Goal: Task Accomplishment & Management: Complete application form

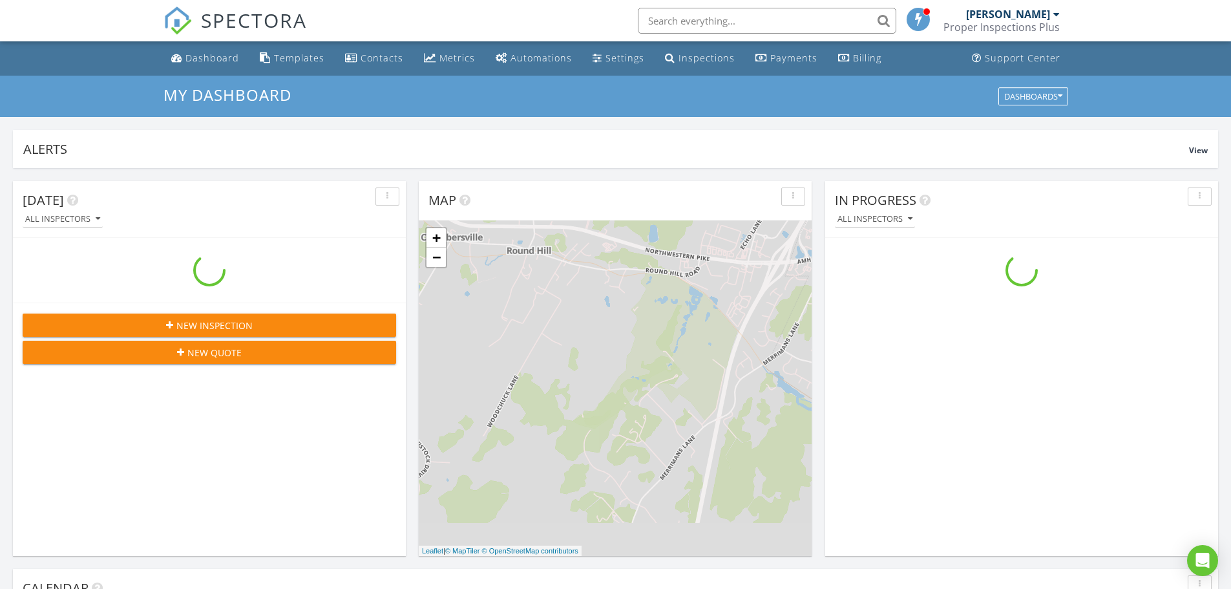
scroll to position [1196, 1251]
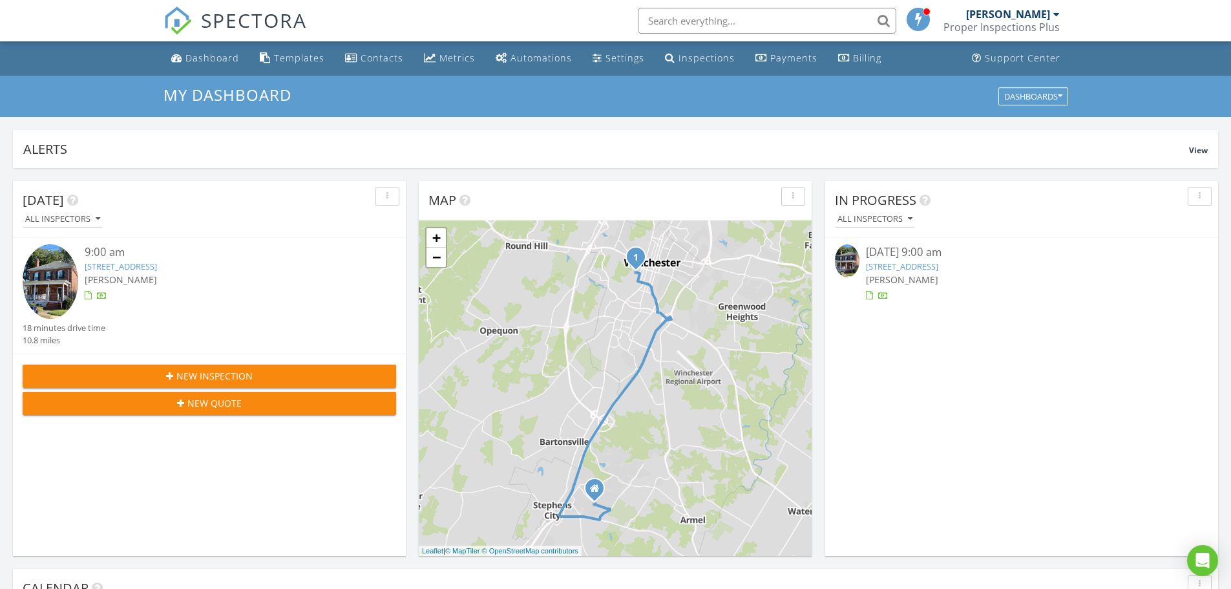
click at [921, 270] on link "436 W Leicester St, Winchester, VA 22601" at bounding box center [902, 266] width 72 height 12
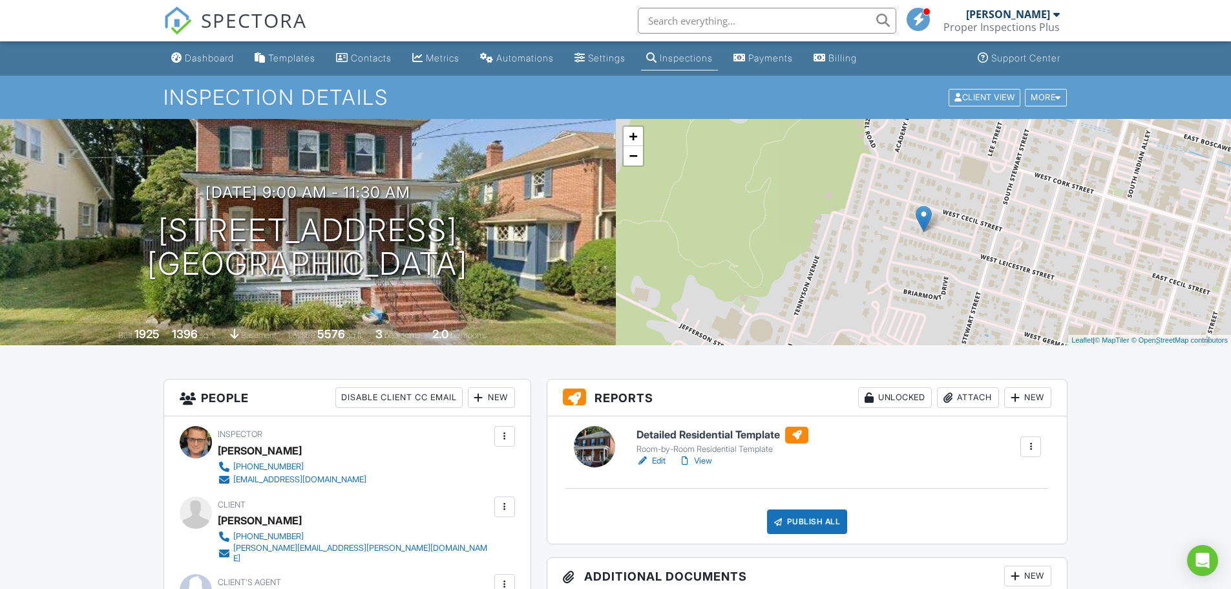
click at [717, 429] on h6 "Detailed Residential Template" at bounding box center [722, 434] width 172 height 17
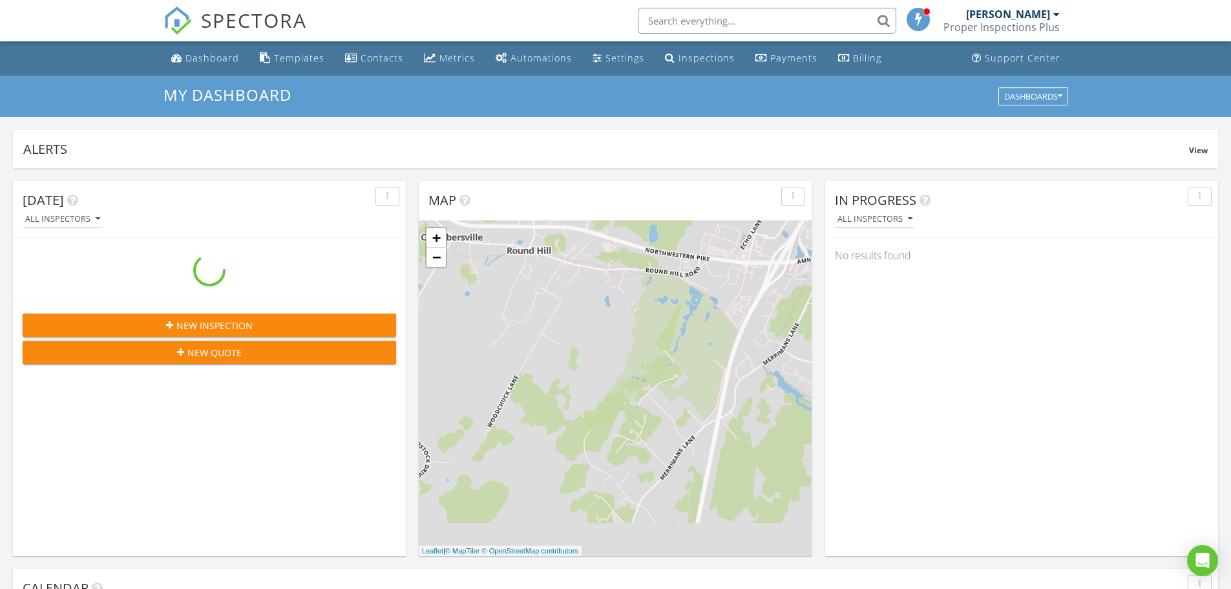
scroll to position [1196, 1251]
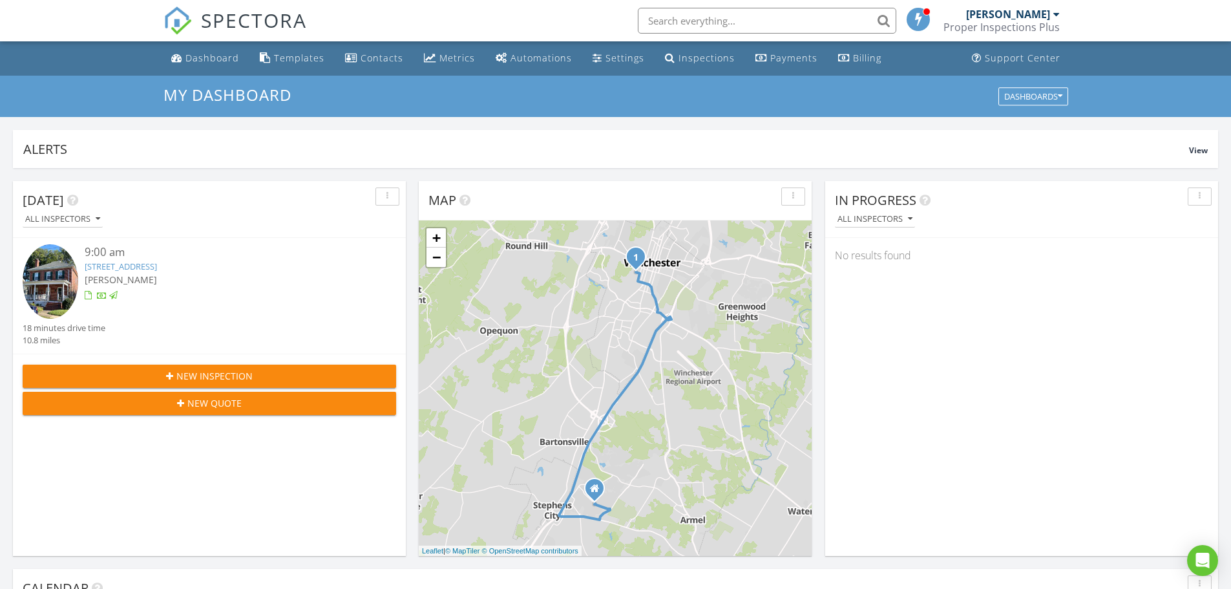
click at [165, 371] on div "New Inspection" at bounding box center [209, 376] width 353 height 14
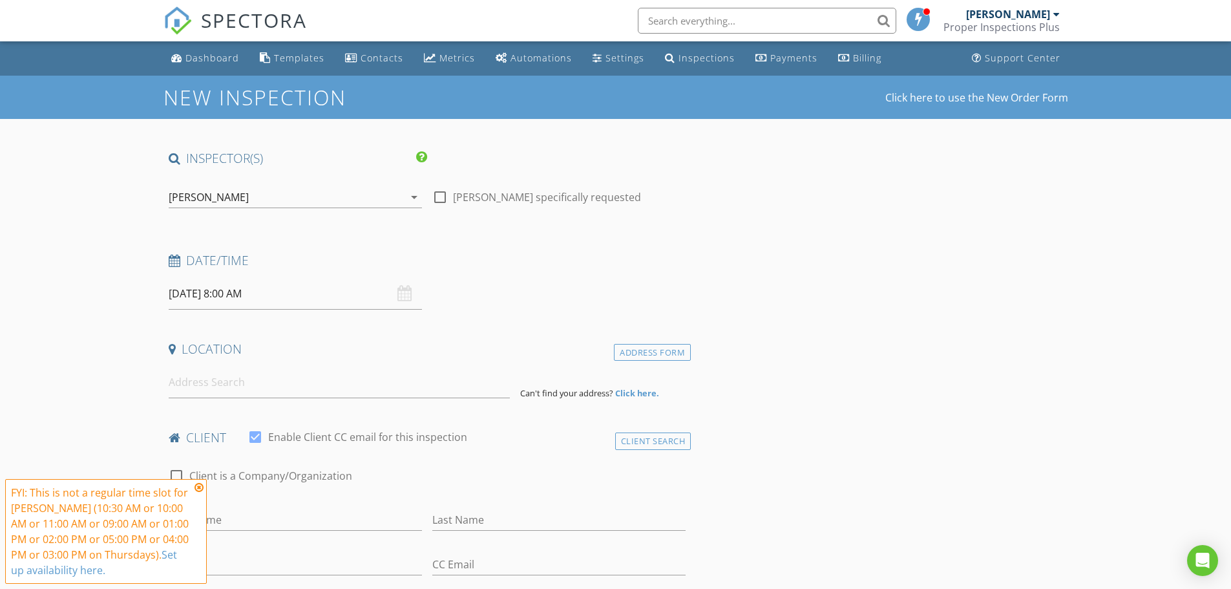
click at [436, 197] on div at bounding box center [440, 197] width 22 height 22
checkbox input "true"
click at [403, 298] on div "08/28/2025 8:00 AM" at bounding box center [295, 294] width 253 height 32
click at [200, 486] on icon at bounding box center [198, 487] width 9 height 10
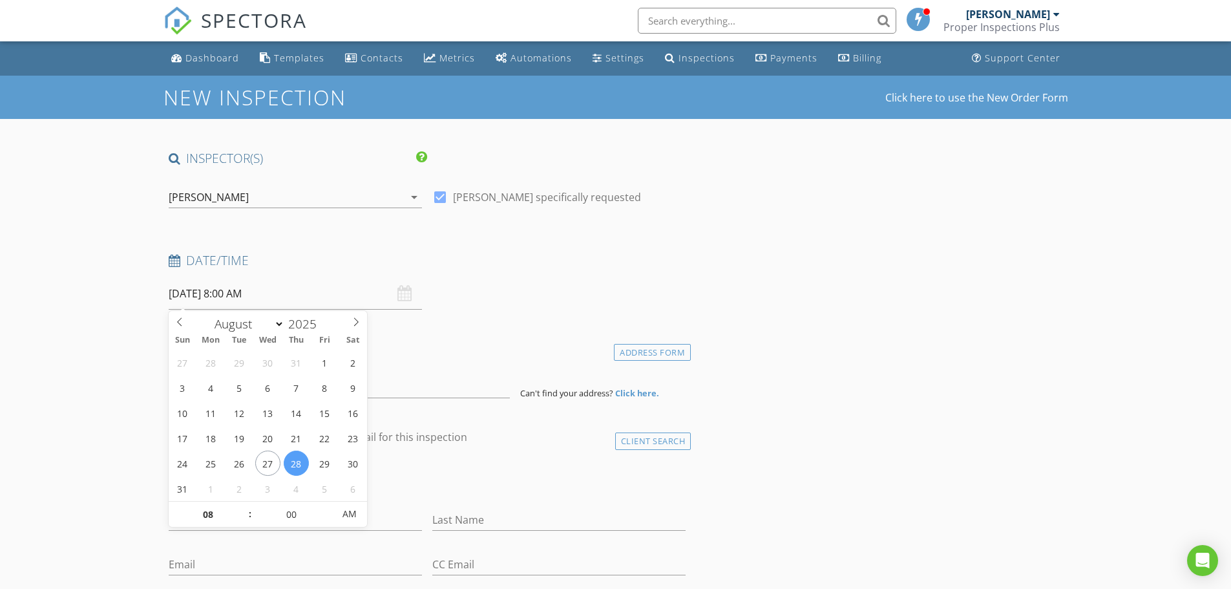
click at [222, 294] on input "08/28/2025 8:00 AM" at bounding box center [295, 294] width 253 height 32
type input "09"
type input "08/28/2025 9:00 AM"
click at [241, 506] on span at bounding box center [243, 507] width 9 height 13
type input "05"
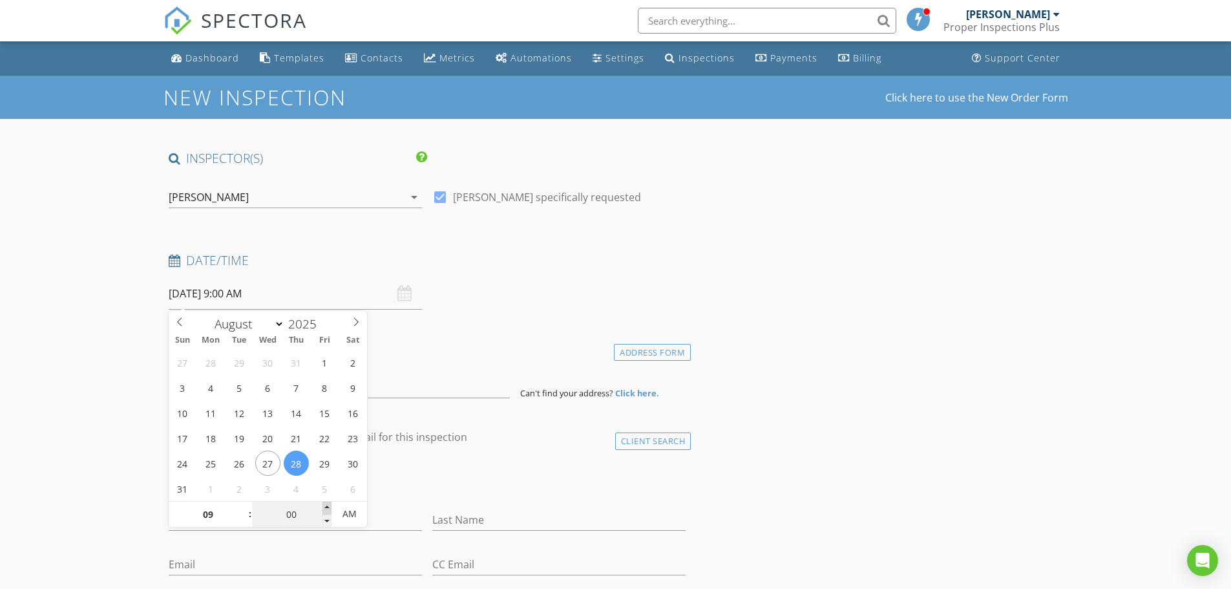
type input "08/28/2025 9:05 AM"
click at [326, 505] on span at bounding box center [326, 507] width 9 height 13
type input "10"
type input "08/28/2025 9:10 AM"
click at [326, 505] on span at bounding box center [326, 507] width 9 height 13
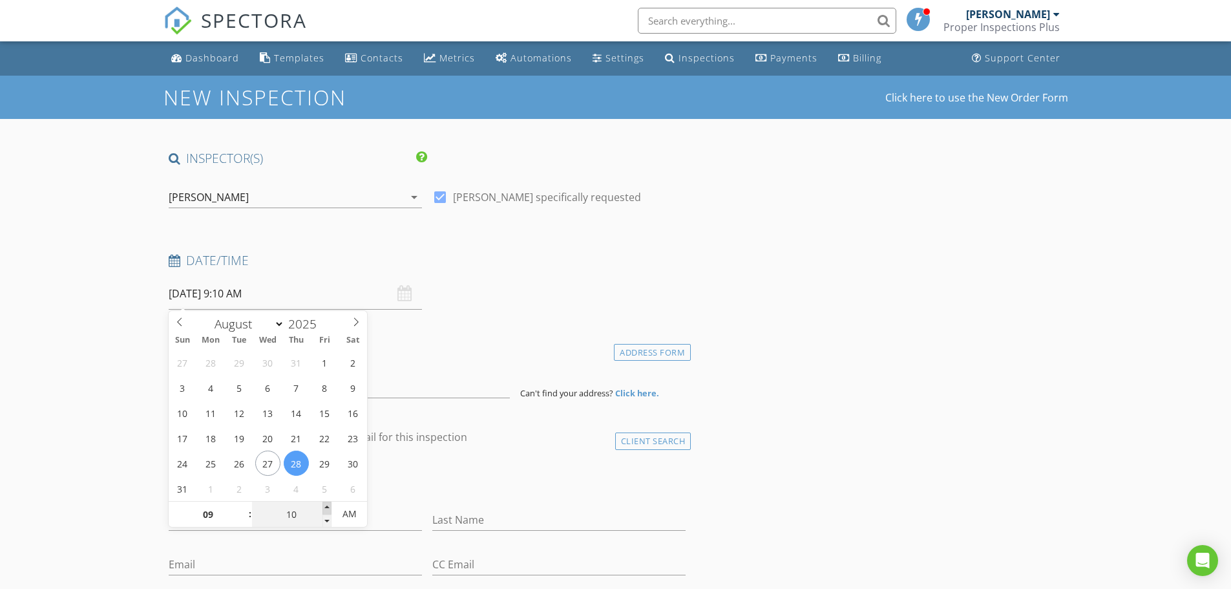
type input "15"
type input "08/28/2025 9:15 AM"
click at [326, 505] on span at bounding box center [326, 507] width 9 height 13
type input "20"
type input "08/28/2025 9:20 AM"
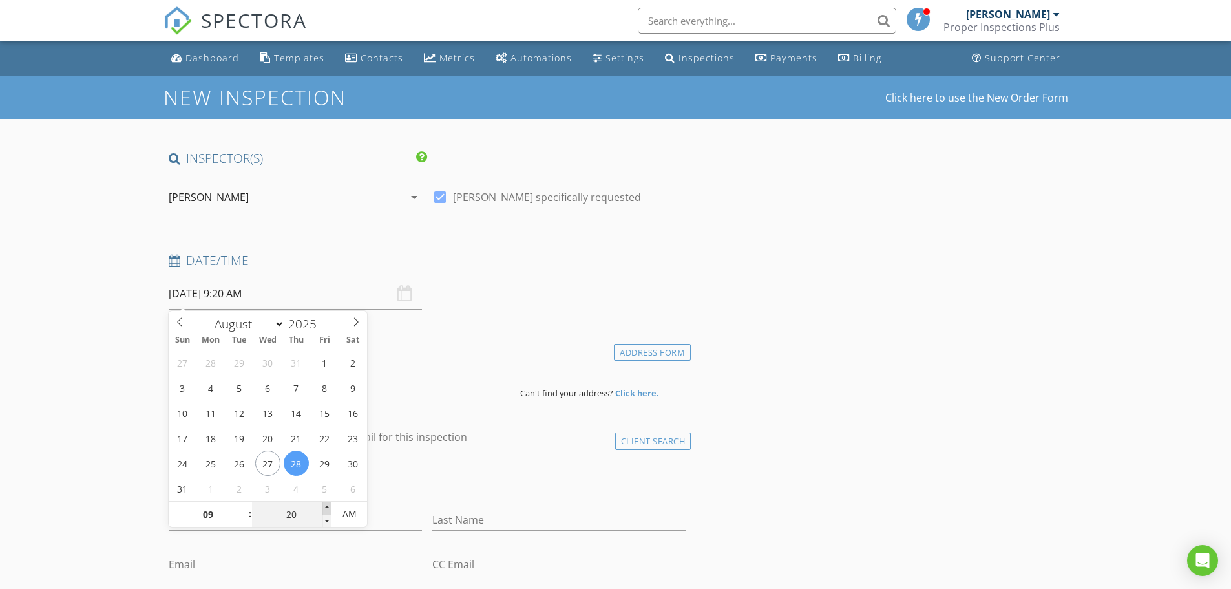
click at [326, 505] on span at bounding box center [326, 507] width 9 height 13
type input "25"
type input "08/28/2025 9:25 AM"
click at [326, 505] on span at bounding box center [326, 507] width 9 height 13
type input "30"
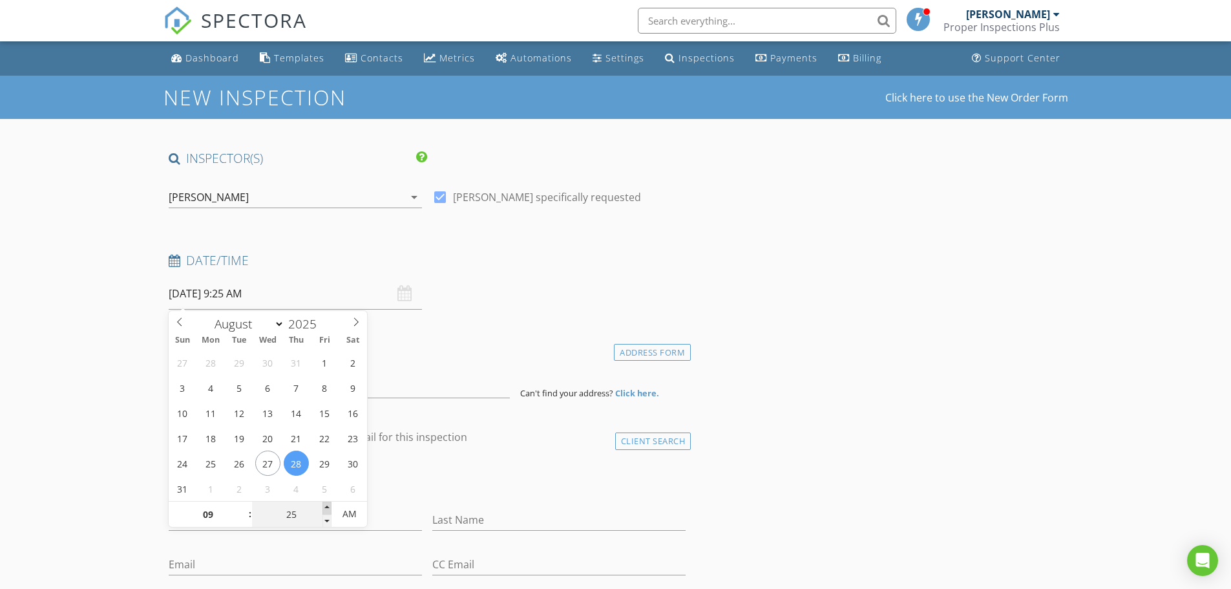
type input "[DATE] 9:30 AM"
click at [326, 505] on span at bounding box center [326, 507] width 9 height 13
click at [519, 465] on div "check_box_outline_blank Client is a Company/Organization" at bounding box center [427, 477] width 528 height 44
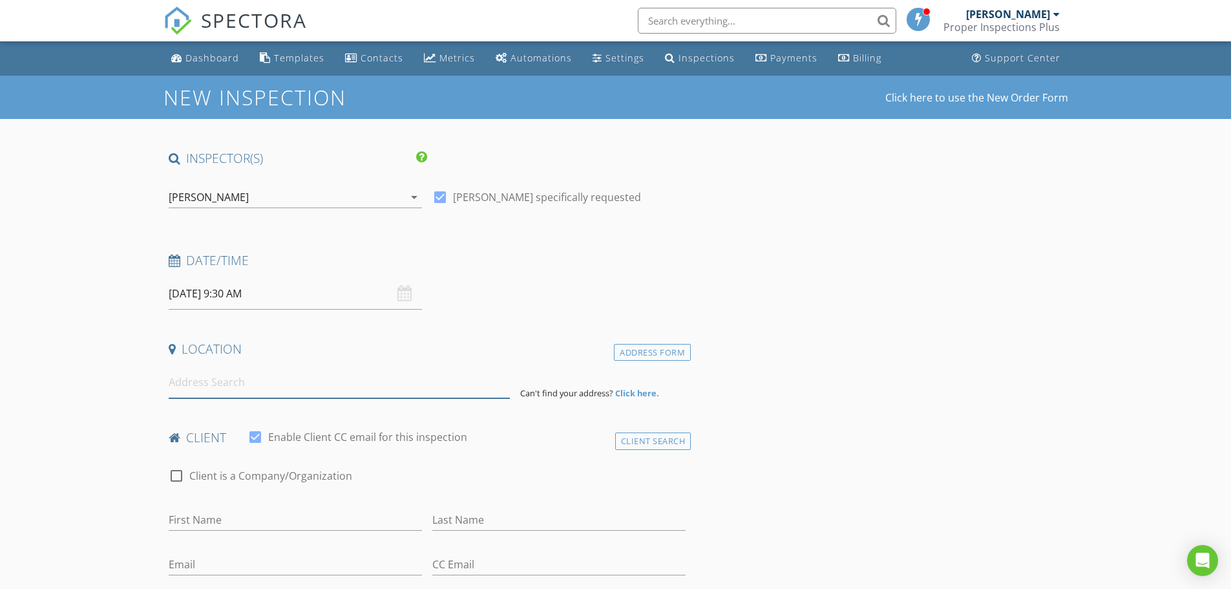
click at [209, 386] on input at bounding box center [339, 382] width 341 height 32
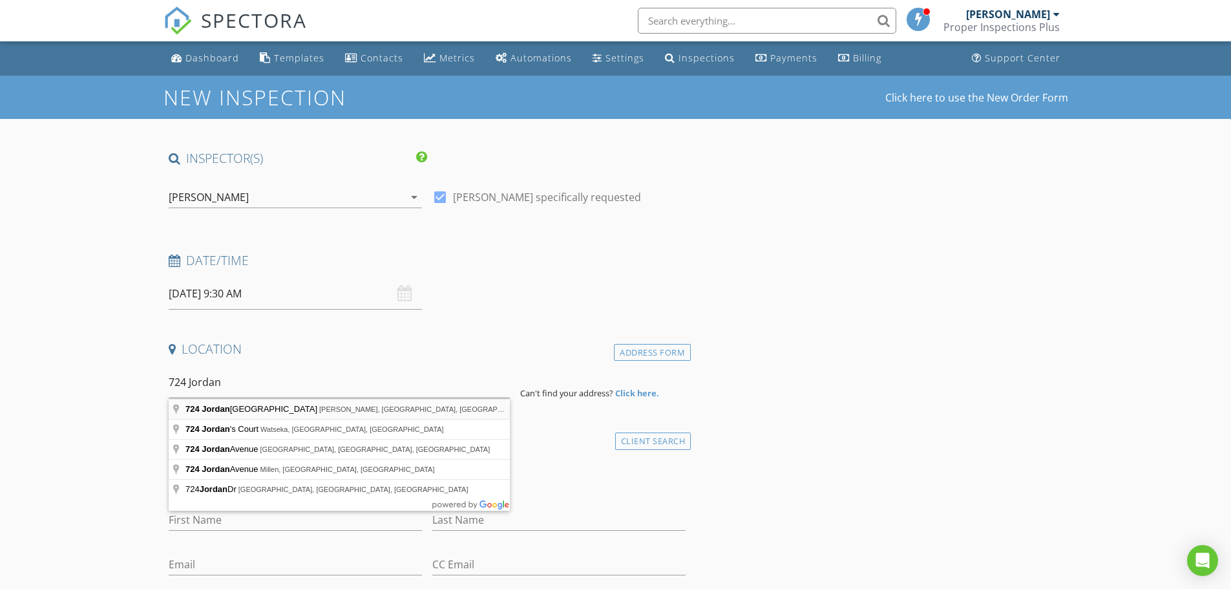
type input "724 Jordan Springs Road, Stephenson, VA, USA"
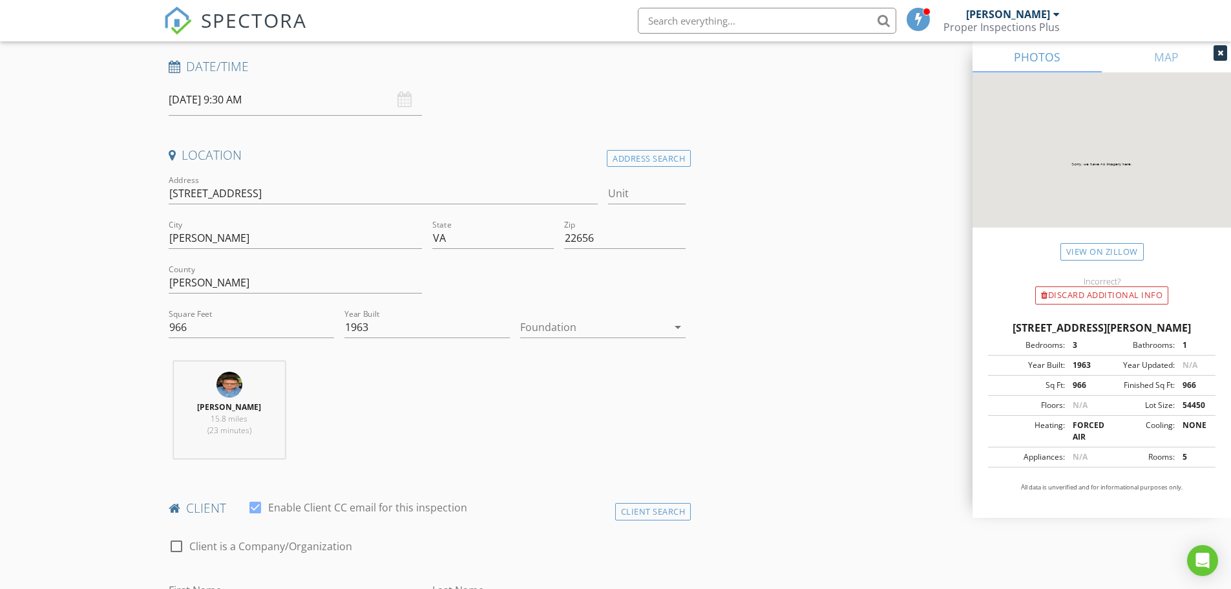
scroll to position [258, 0]
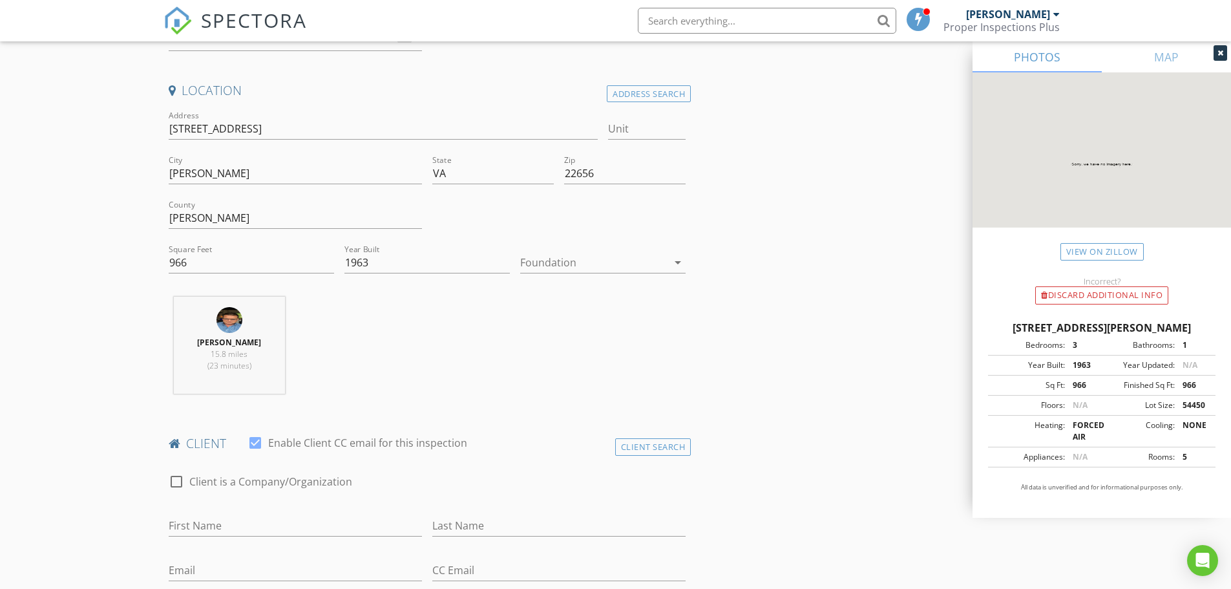
click at [675, 265] on icon "arrow_drop_down" at bounding box center [678, 263] width 16 height 16
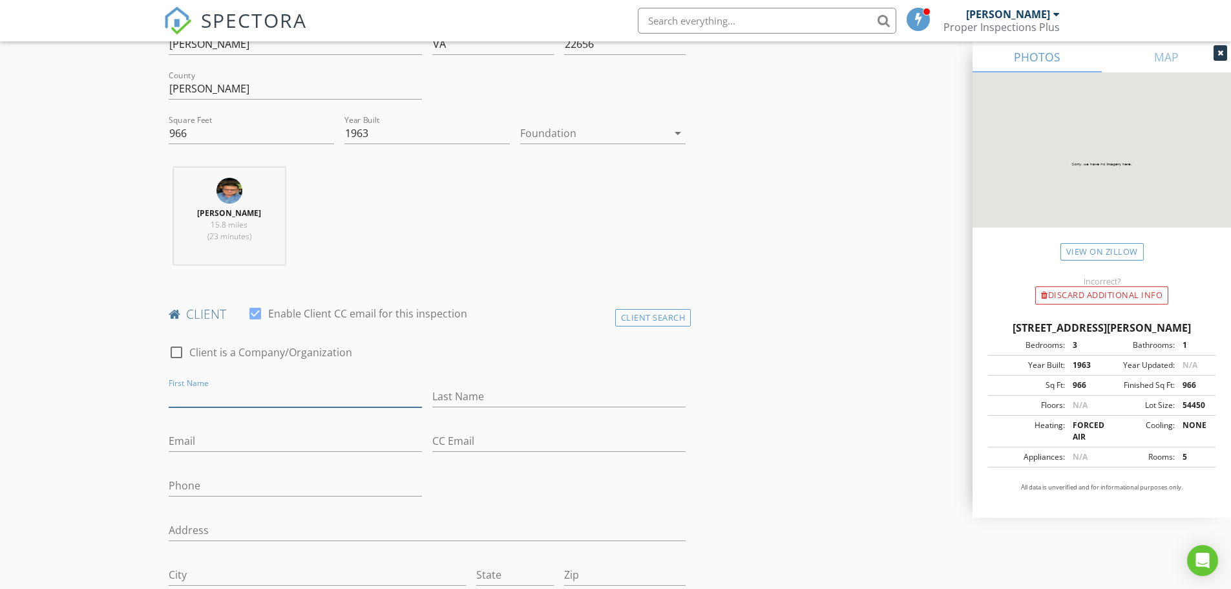
click at [198, 392] on input "First Name" at bounding box center [295, 396] width 253 height 21
type input "[PERSON_NAME]"
click at [450, 397] on input "Last Name" at bounding box center [558, 396] width 253 height 21
type input "[PERSON_NAME]"
click at [195, 441] on input "Email" at bounding box center [295, 440] width 253 height 21
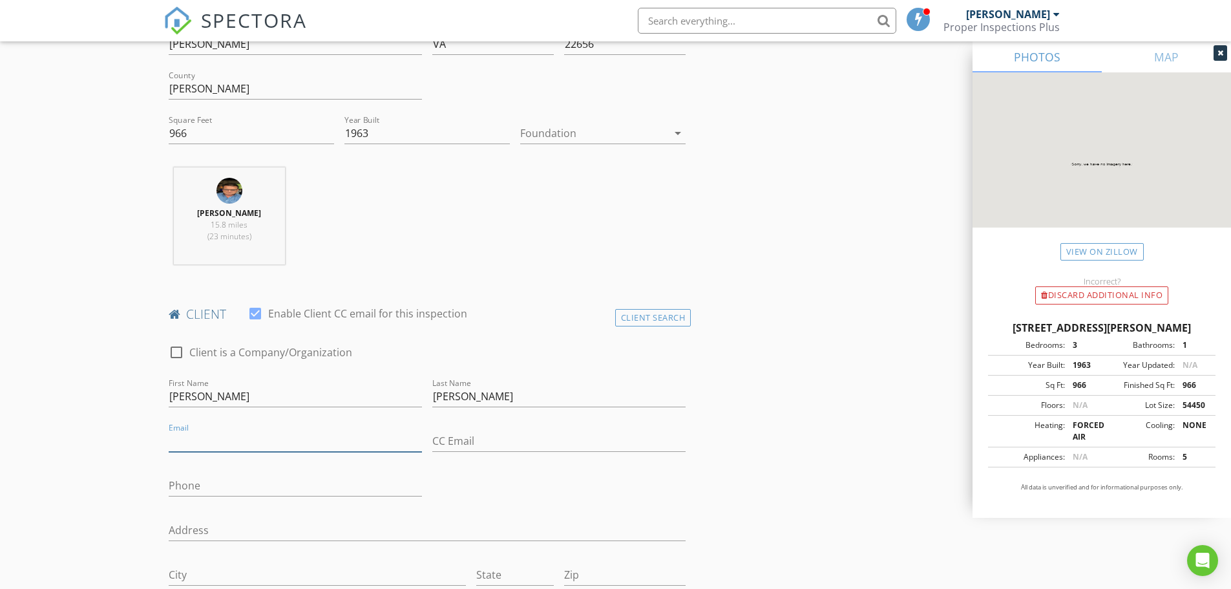
type input "A"
type input "[EMAIL_ADDRESS][DOMAIN_NAME]"
click at [200, 485] on input "Phone" at bounding box center [295, 485] width 253 height 21
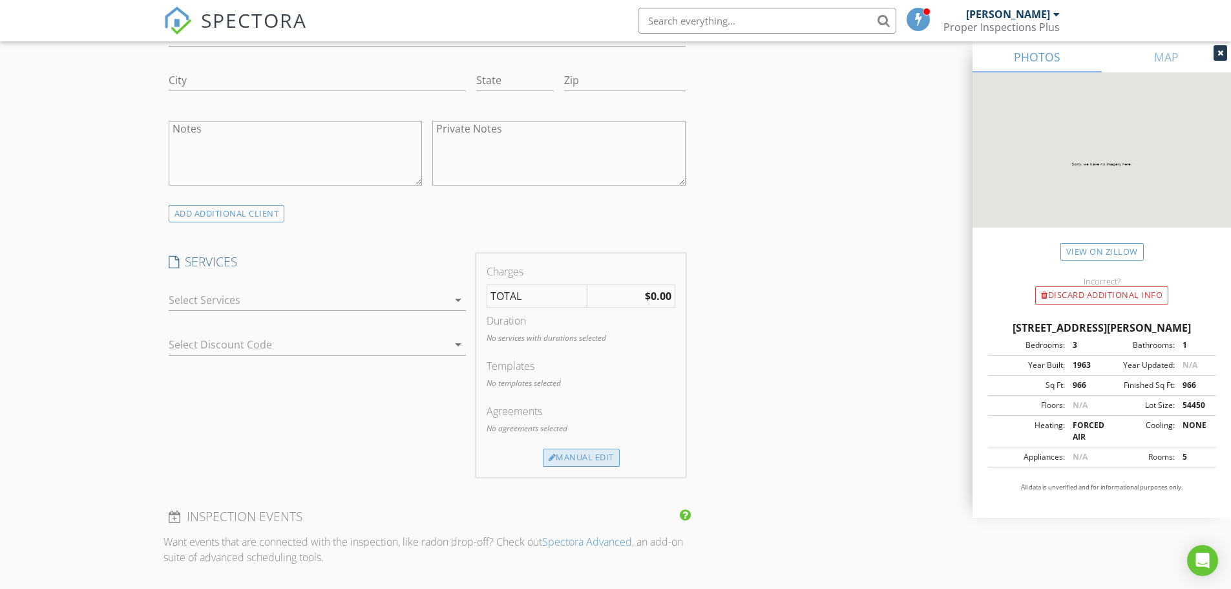
scroll to position [905, 0]
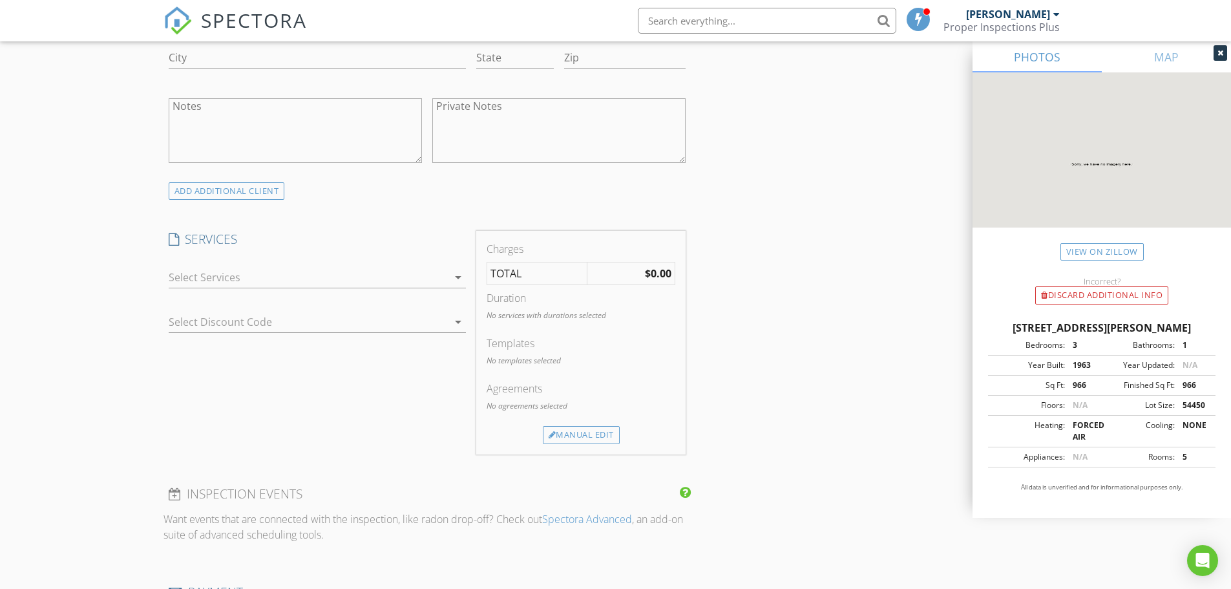
type input "[PHONE_NUMBER]"
click at [459, 277] on icon "arrow_drop_down" at bounding box center [458, 277] width 16 height 16
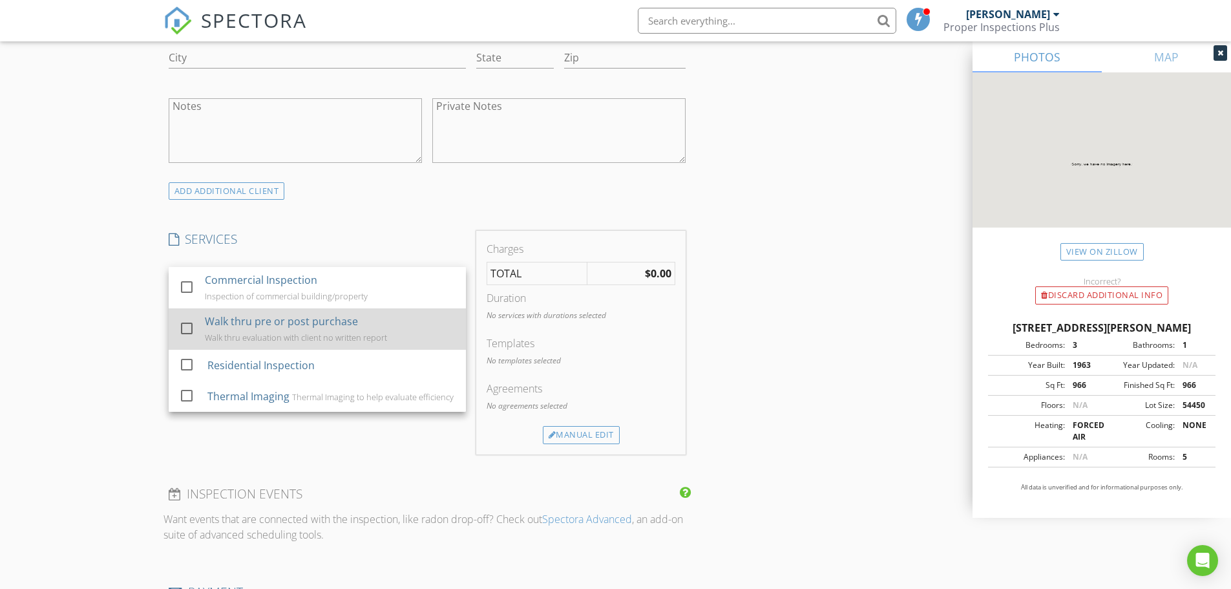
click at [291, 326] on div "Walk thru pre or post purchase" at bounding box center [281, 321] width 153 height 16
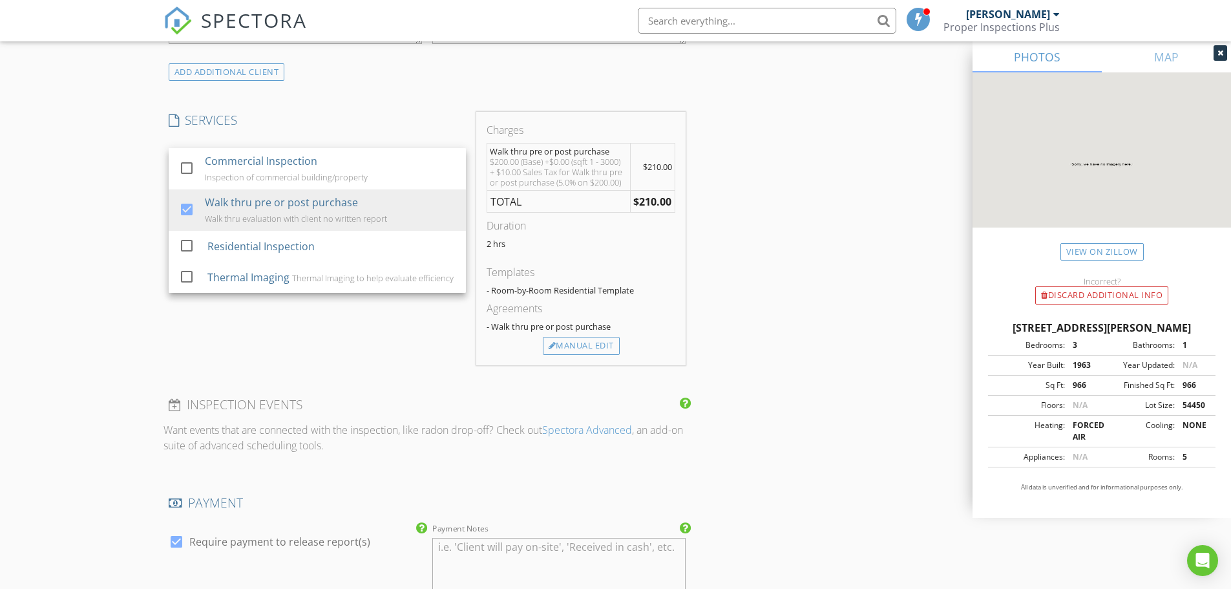
scroll to position [1034, 0]
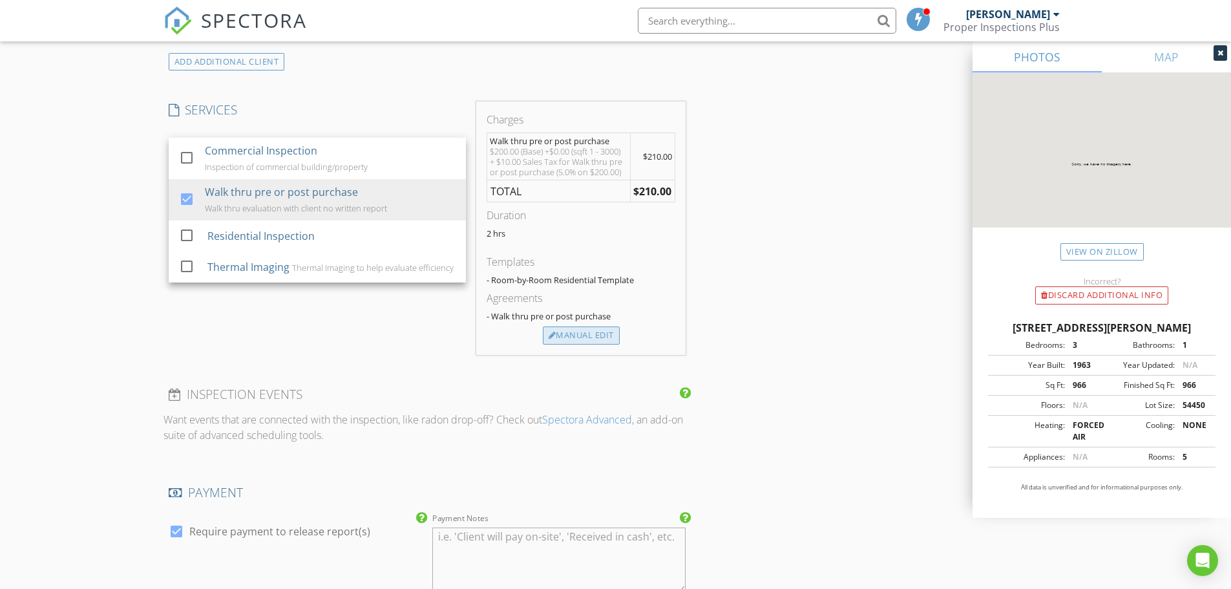
click at [572, 335] on div "Manual Edit" at bounding box center [581, 335] width 77 height 18
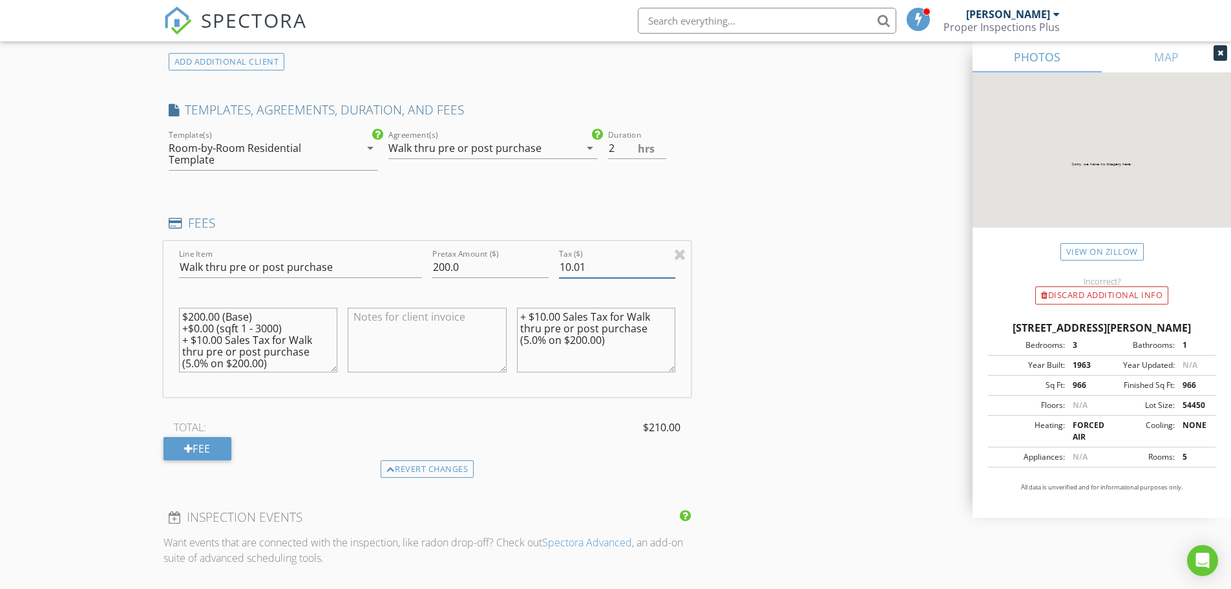
click at [670, 262] on input "10.01" at bounding box center [617, 267] width 116 height 21
click at [669, 273] on input "10" at bounding box center [617, 267] width 116 height 21
click at [669, 272] on input "9.99" at bounding box center [617, 267] width 116 height 21
click at [669, 272] on input "9.98" at bounding box center [617, 267] width 116 height 21
click at [669, 272] on input "9.97" at bounding box center [617, 267] width 116 height 21
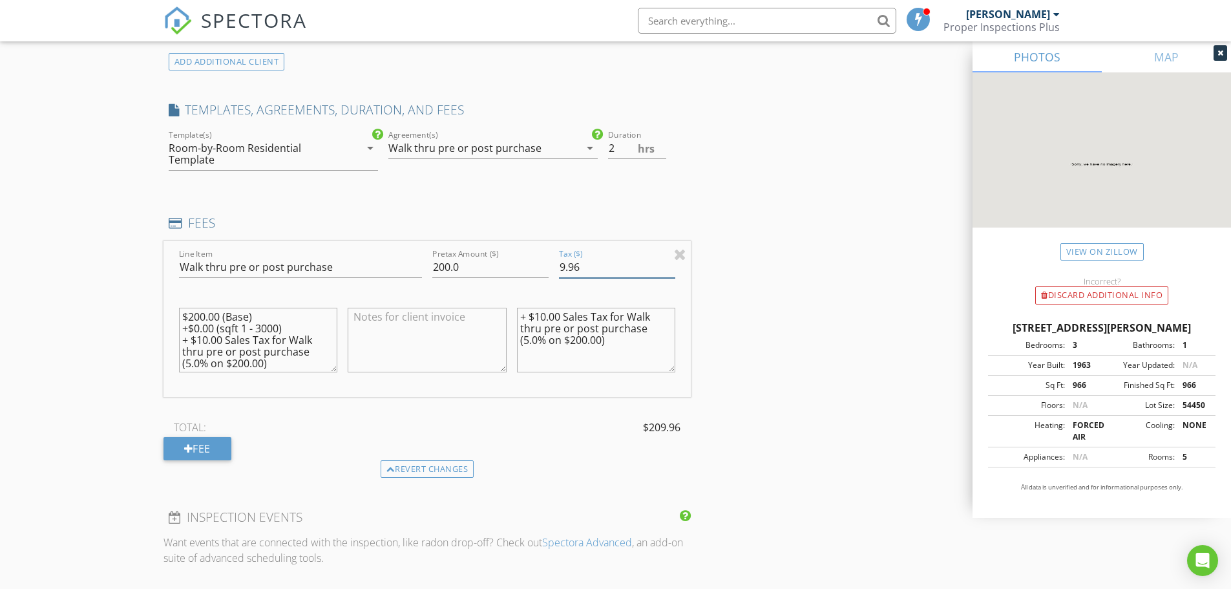
click at [669, 272] on input "9.96" at bounding box center [617, 267] width 116 height 21
click at [669, 272] on input "9.94" at bounding box center [617, 267] width 116 height 21
click at [669, 272] on input "9.93" at bounding box center [617, 267] width 116 height 21
click at [669, 272] on input "9.92" at bounding box center [617, 267] width 116 height 21
click at [669, 272] on input "9.91" at bounding box center [617, 267] width 116 height 21
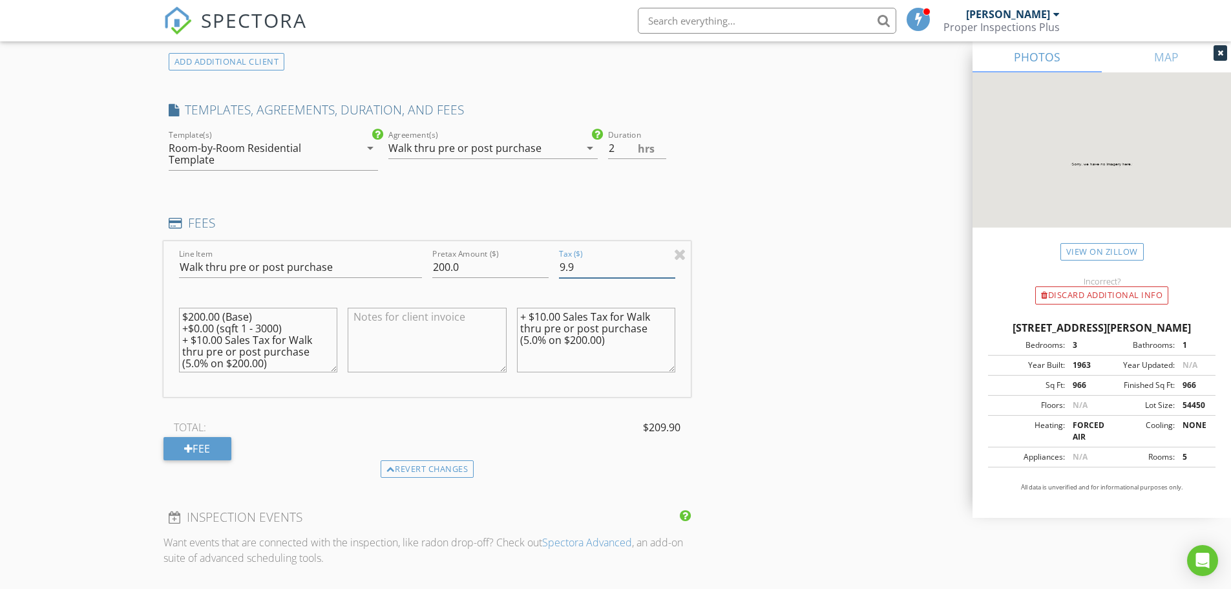
click at [669, 272] on input "9.9" at bounding box center [617, 267] width 116 height 21
click at [669, 272] on input "9.89" at bounding box center [617, 267] width 116 height 21
click at [669, 272] on input "9.88" at bounding box center [617, 267] width 116 height 21
drag, startPoint x: 669, startPoint y: 272, endPoint x: 658, endPoint y: 271, distance: 11.0
click at [666, 271] on input "9.81" at bounding box center [617, 267] width 116 height 21
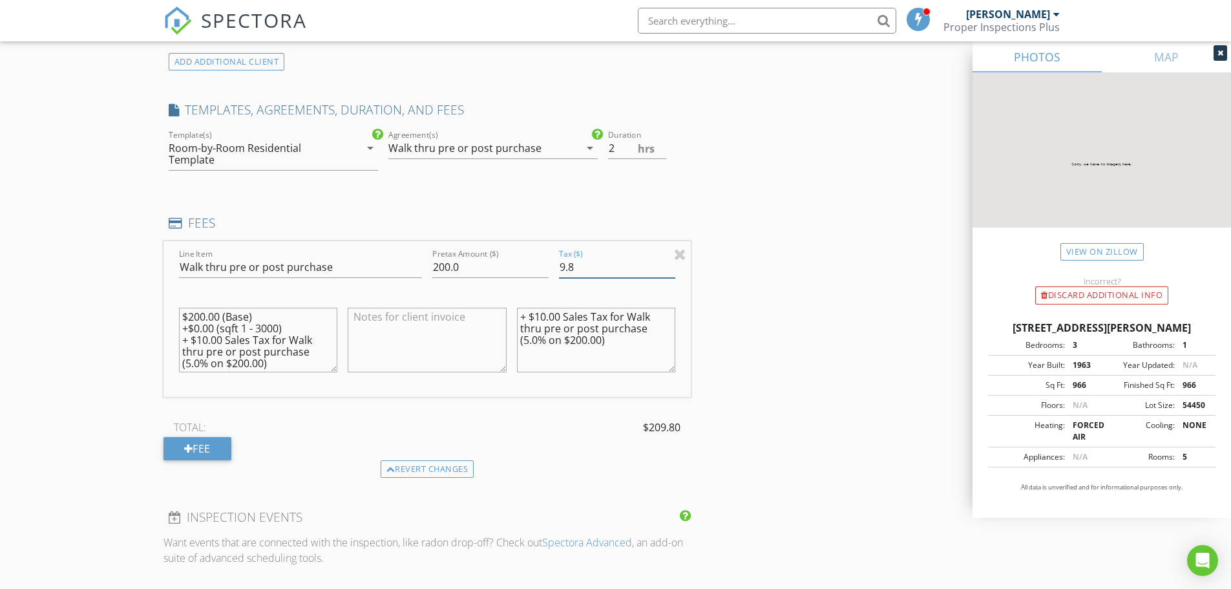
type input "9"
click at [762, 404] on div "INSPECTOR(S) check_box David Burleson PRIMARY David Burleson arrow_drop_down ch…" at bounding box center [615, 268] width 905 height 2304
click at [572, 267] on input "0" at bounding box center [617, 267] width 116 height 21
type input "0"
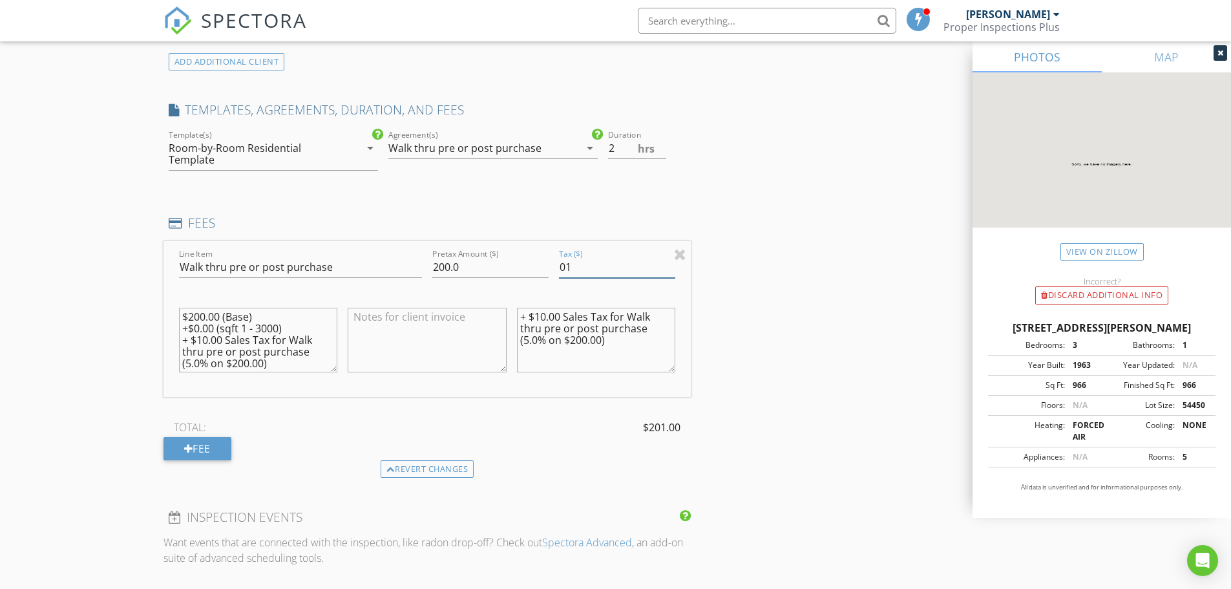
type input "0"
click at [670, 264] on input "9.99" at bounding box center [617, 267] width 116 height 21
click at [670, 264] on input "10" at bounding box center [617, 267] width 116 height 21
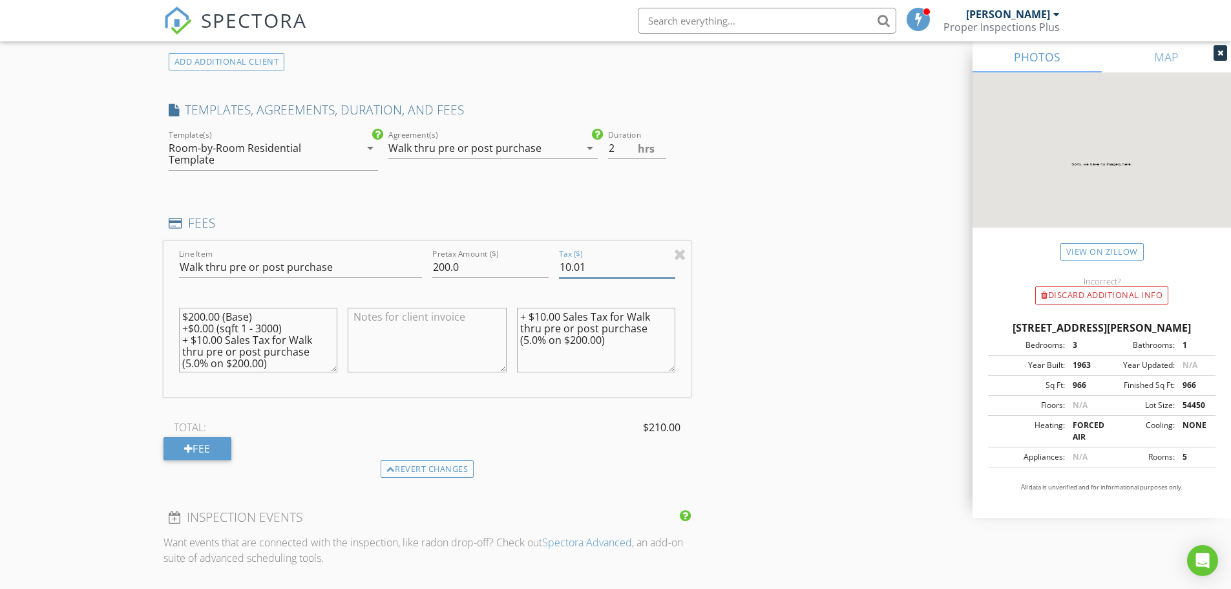
click at [669, 264] on input "10.01" at bounding box center [617, 267] width 116 height 21
type input "10"
click at [672, 273] on input "10" at bounding box center [617, 267] width 116 height 21
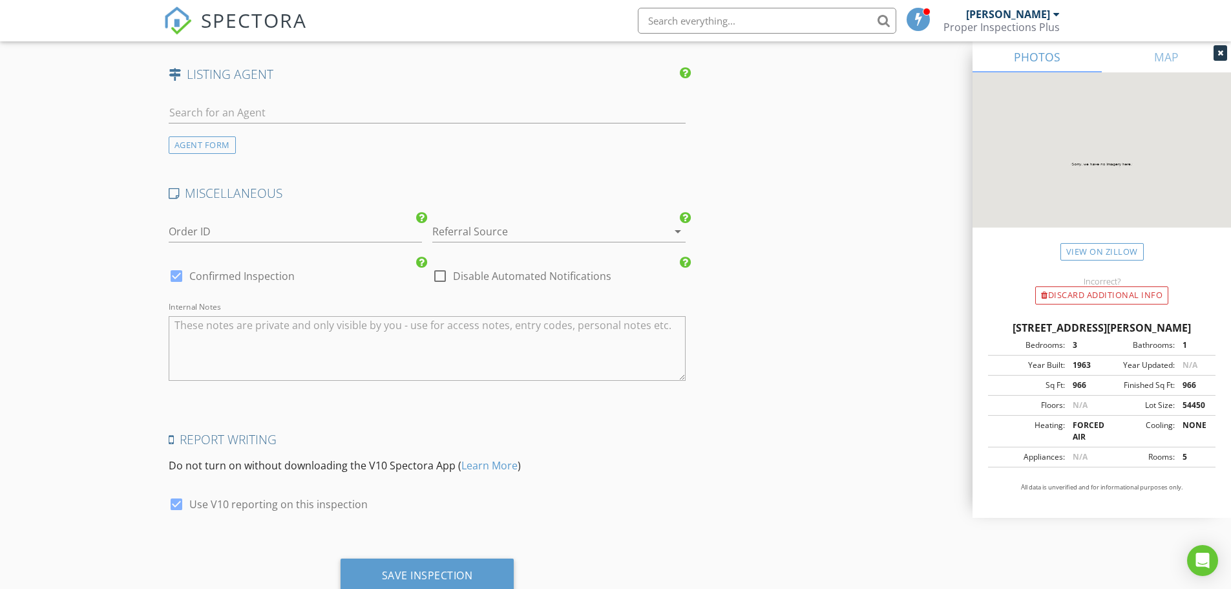
scroll to position [1897, 0]
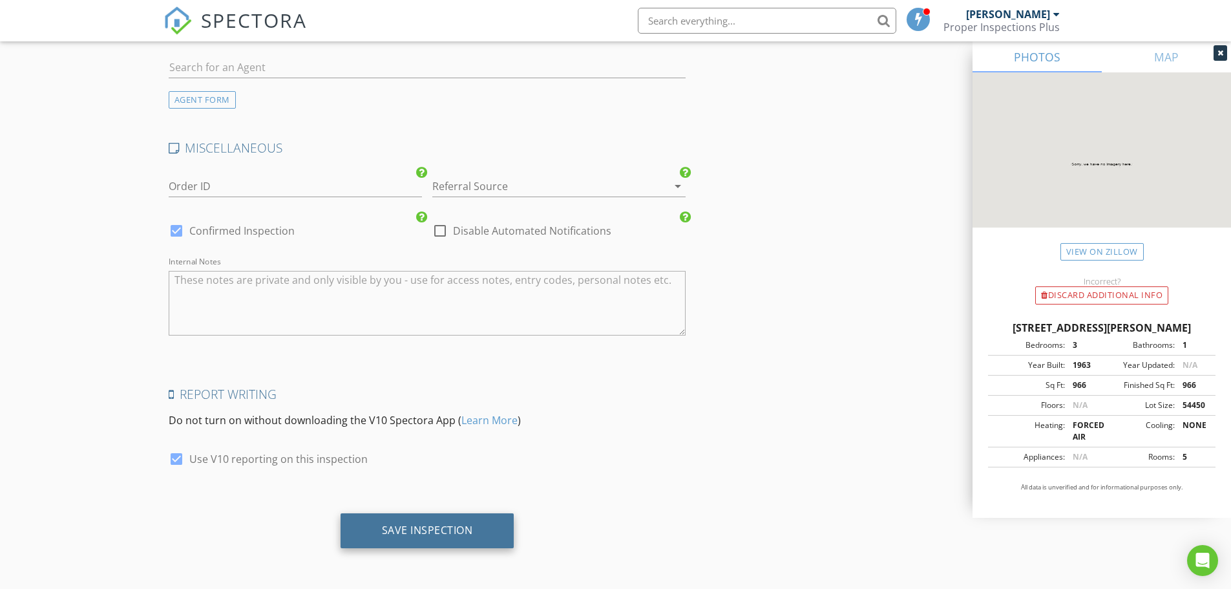
click at [399, 538] on div "Save Inspection" at bounding box center [427, 530] width 174 height 35
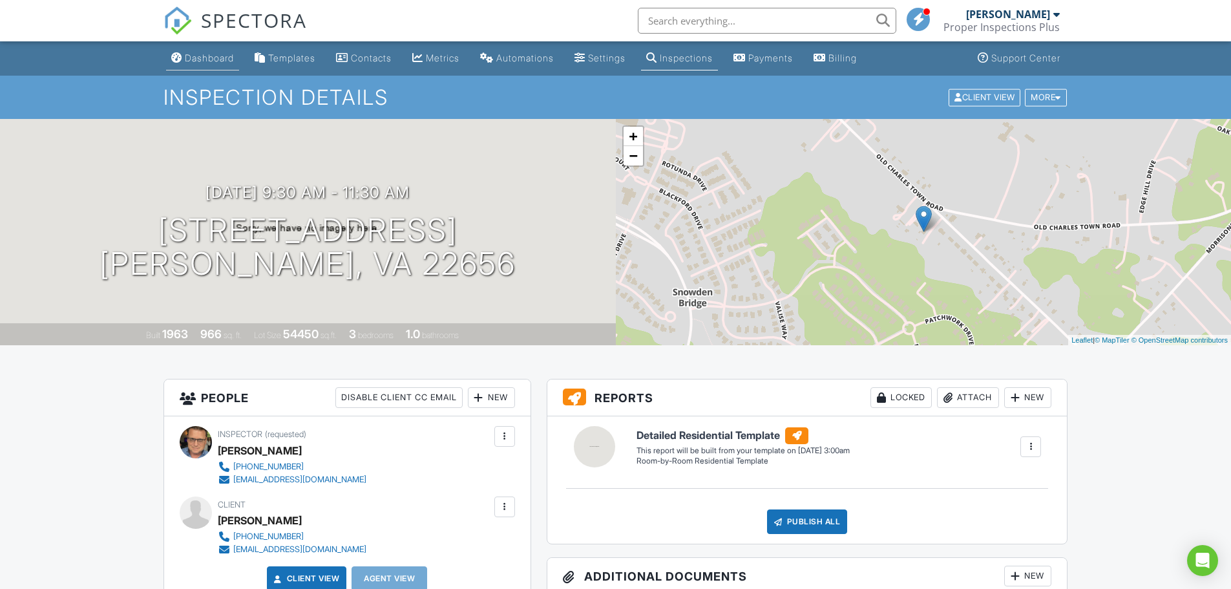
click at [211, 61] on div "Dashboard" at bounding box center [209, 57] width 49 height 11
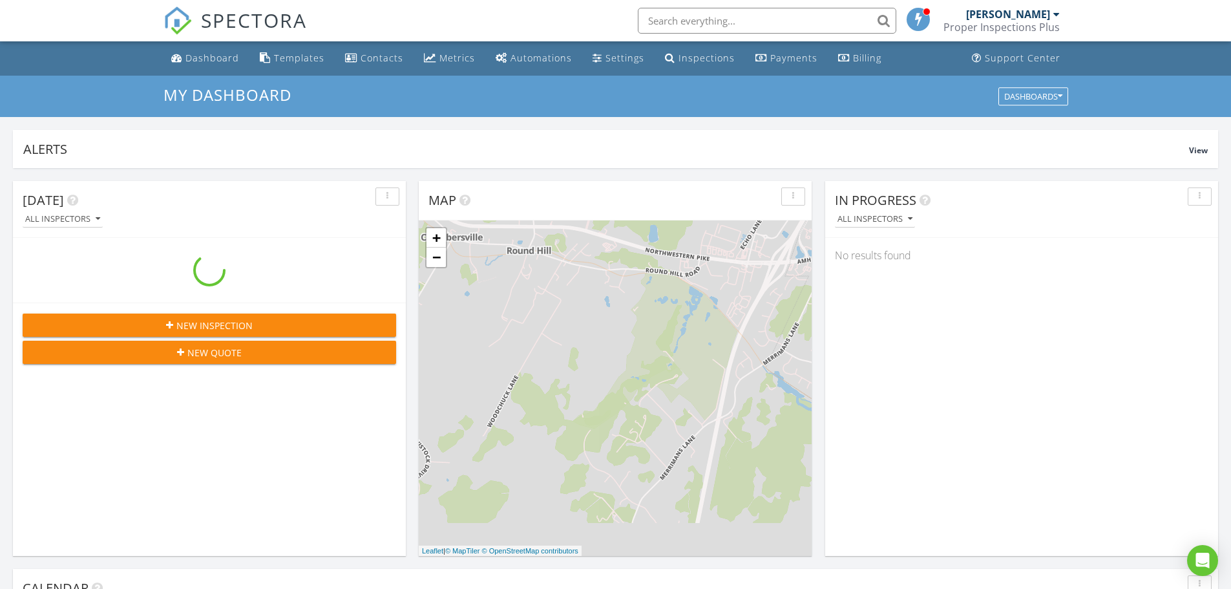
scroll to position [1196, 1251]
